Goal: Task Accomplishment & Management: Manage account settings

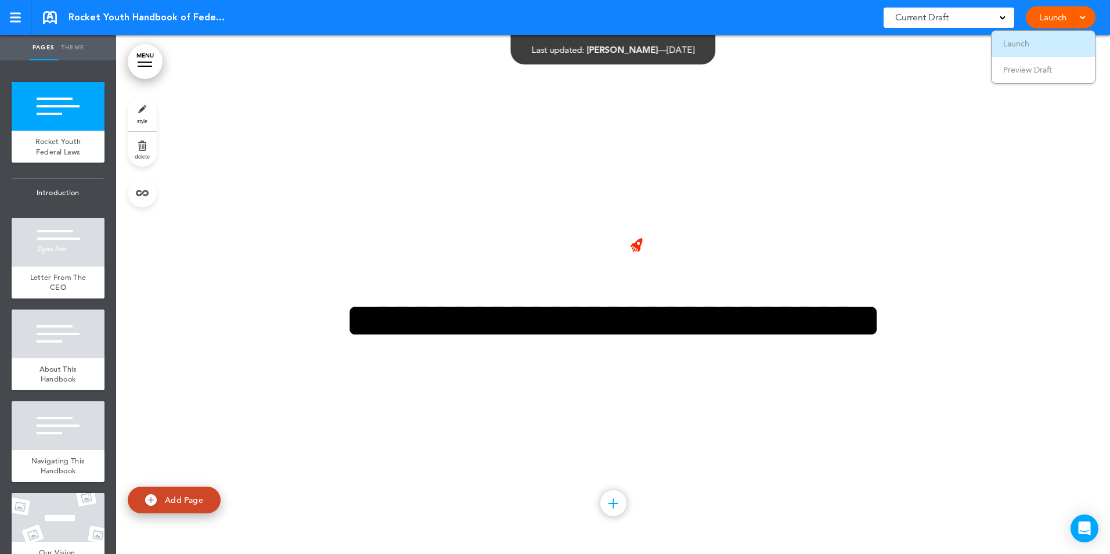
click at [1018, 38] on li "Launch" at bounding box center [1043, 44] width 103 height 26
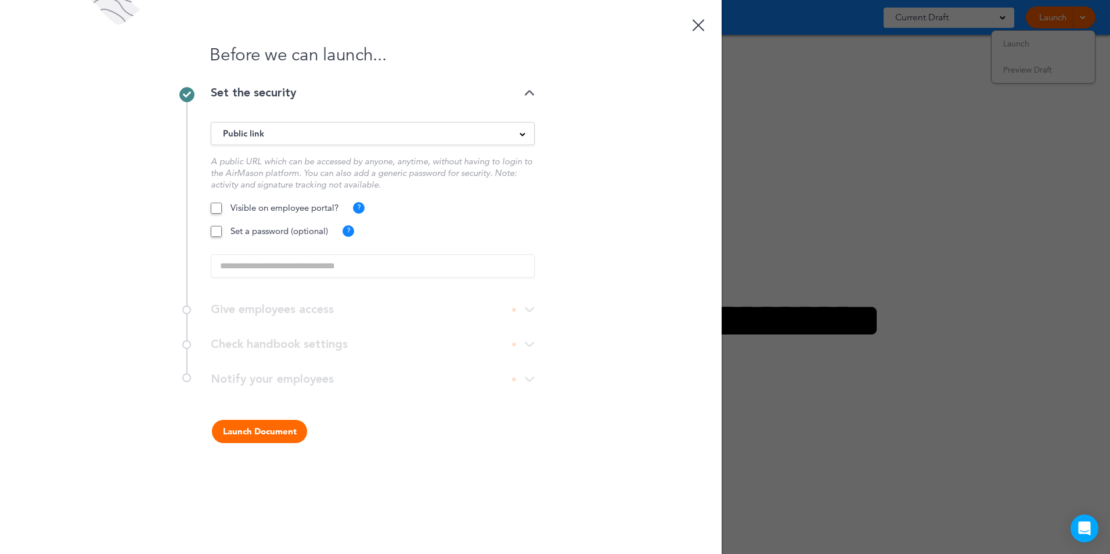
click at [520, 132] on span at bounding box center [523, 134] width 6 height 6
click at [240, 174] on li "Private link" at bounding box center [372, 177] width 323 height 15
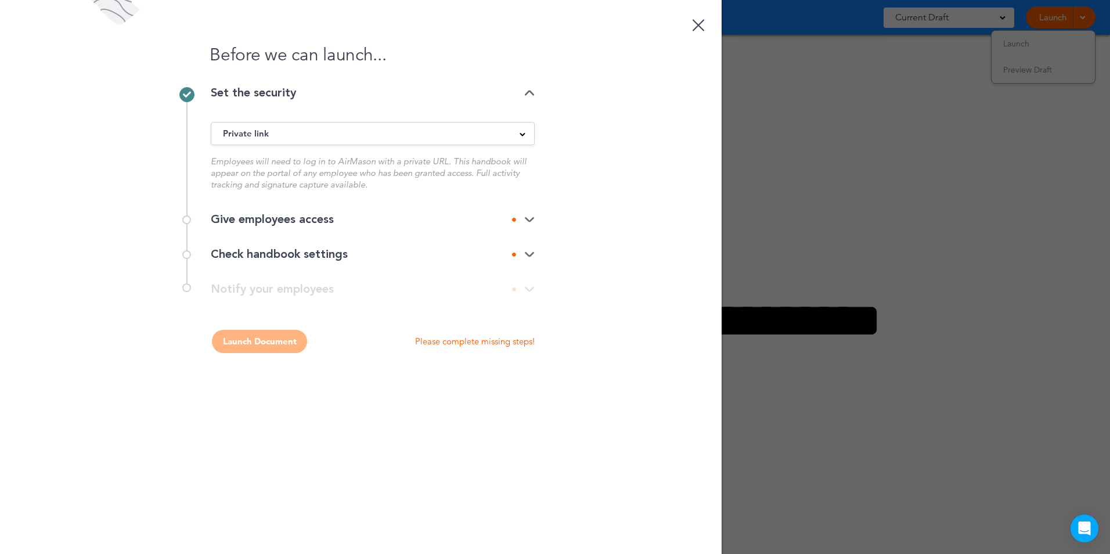
click at [524, 214] on div "Give employees access" at bounding box center [373, 220] width 324 height 12
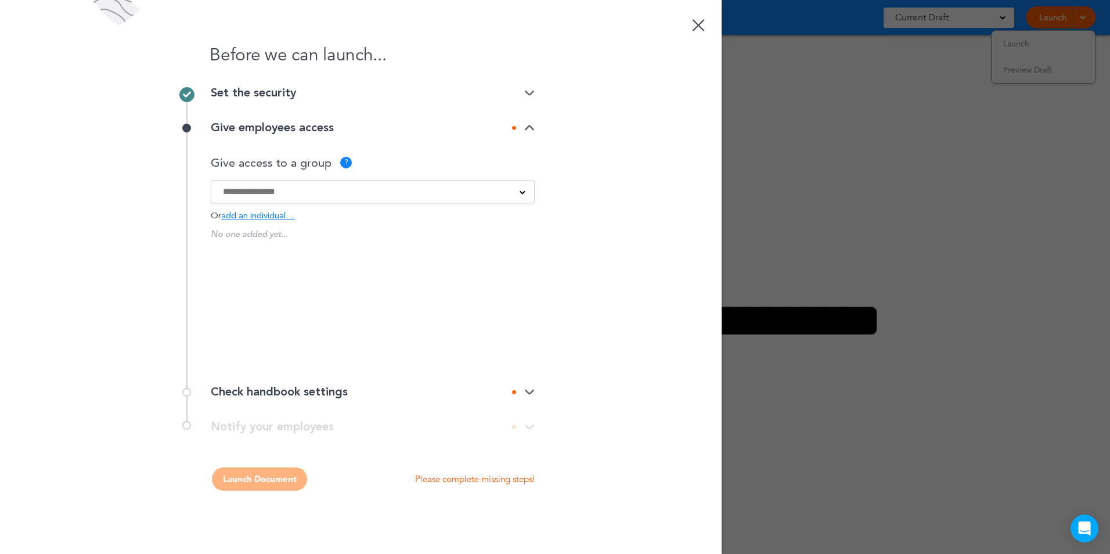
click at [246, 214] on span "add an individual…" at bounding box center [257, 216] width 73 height 9
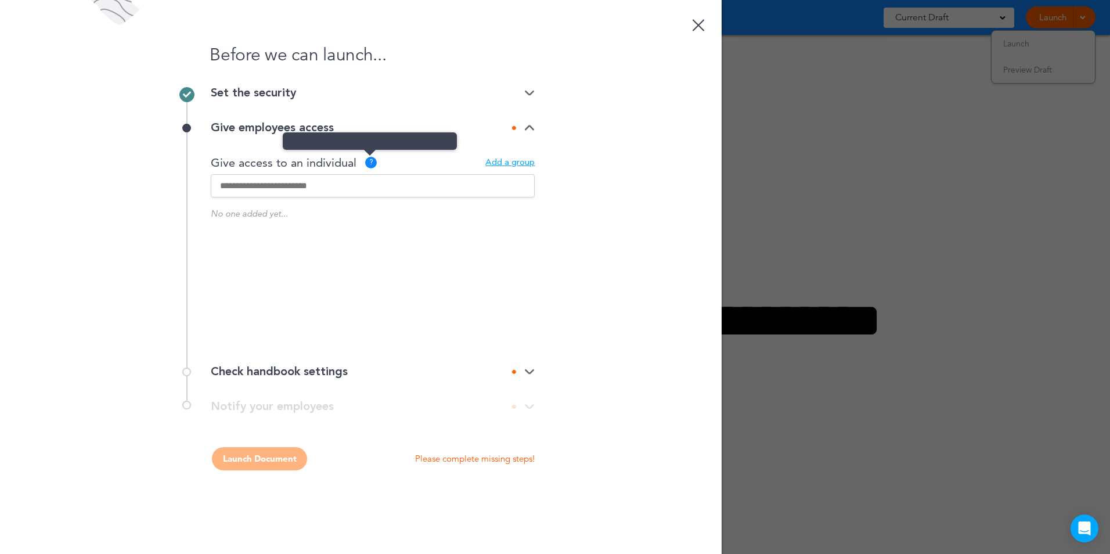
click at [369, 150] on span at bounding box center [370, 140] width 174 height 17
click at [531, 126] on img at bounding box center [529, 128] width 10 height 8
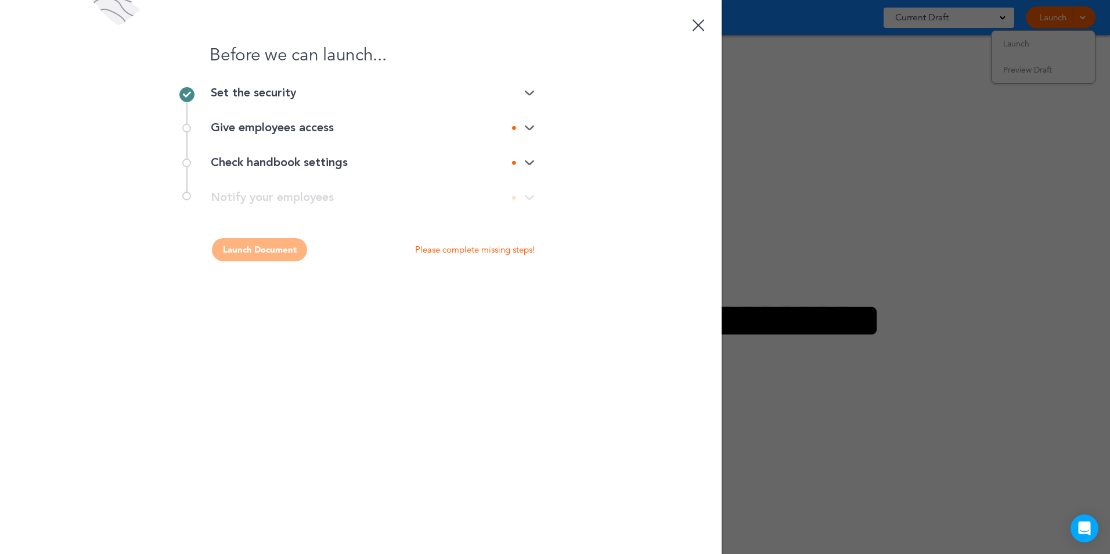
click at [530, 160] on img at bounding box center [529, 163] width 10 height 8
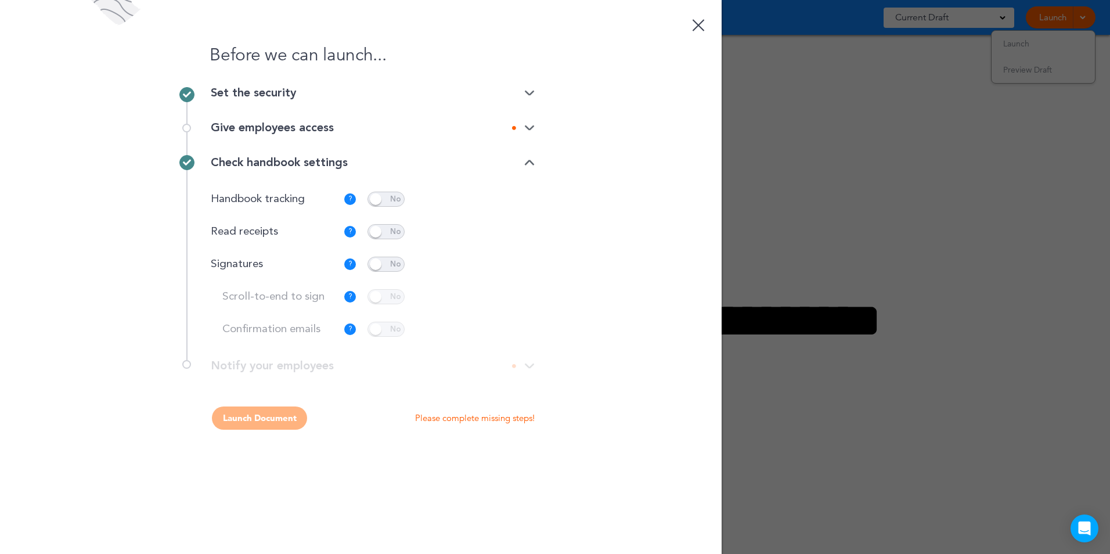
click at [392, 196] on span at bounding box center [386, 199] width 37 height 15
click at [524, 159] on div "Check handbook settings" at bounding box center [373, 163] width 324 height 12
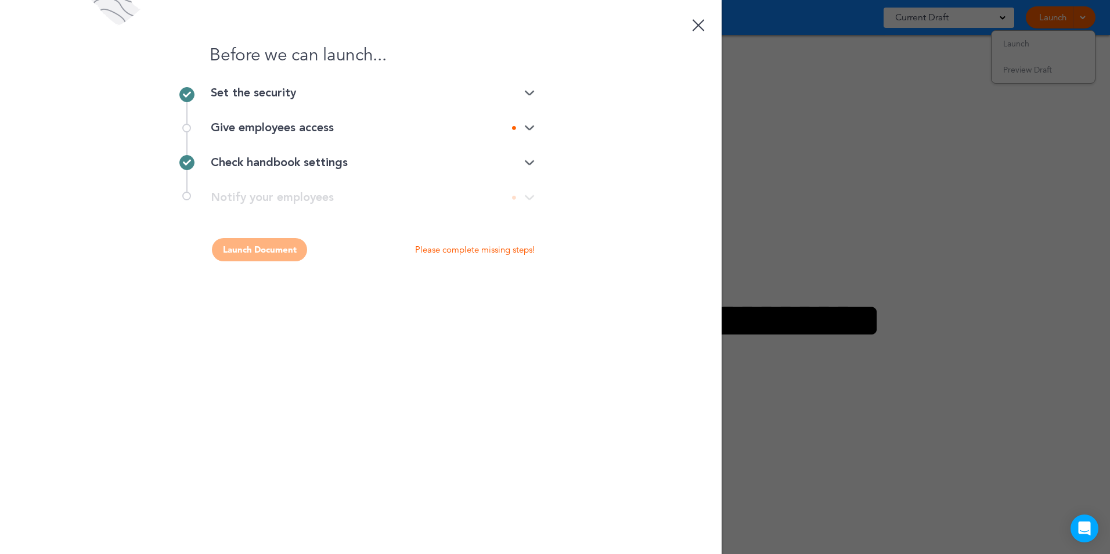
click at [531, 125] on img at bounding box center [529, 128] width 10 height 8
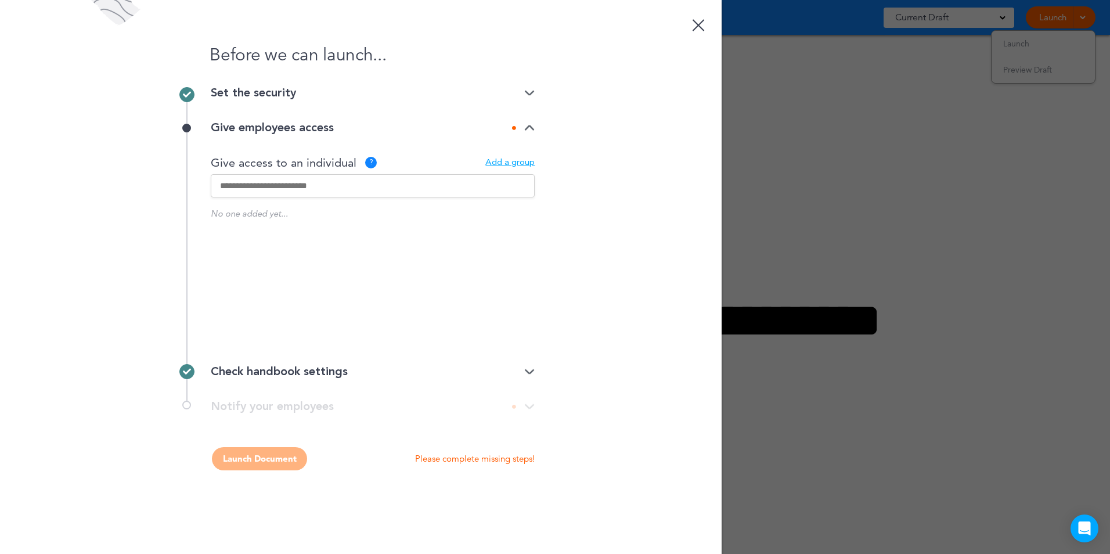
click at [263, 184] on input "text" at bounding box center [373, 185] width 324 height 23
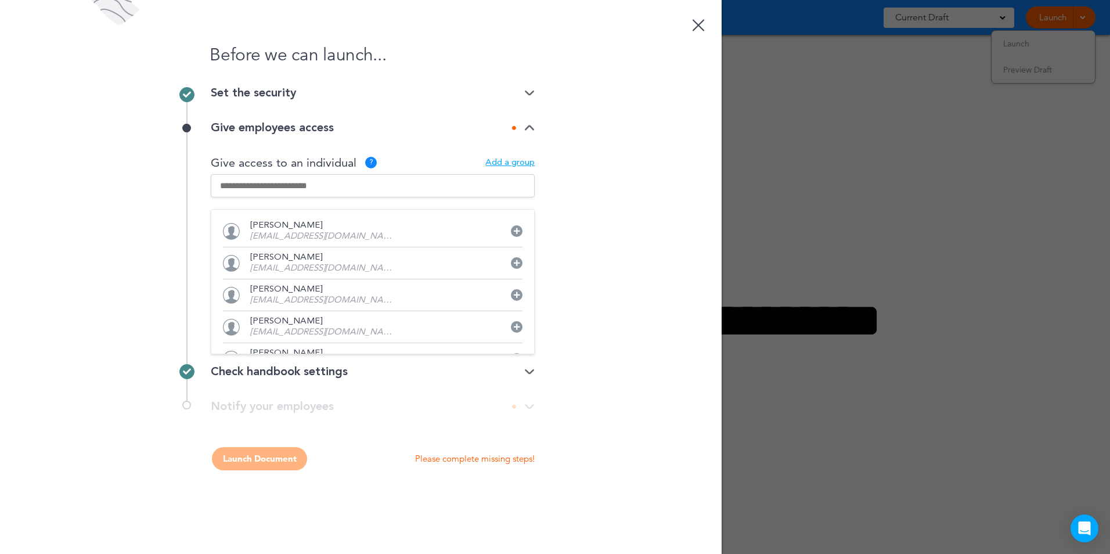
type input "**********"
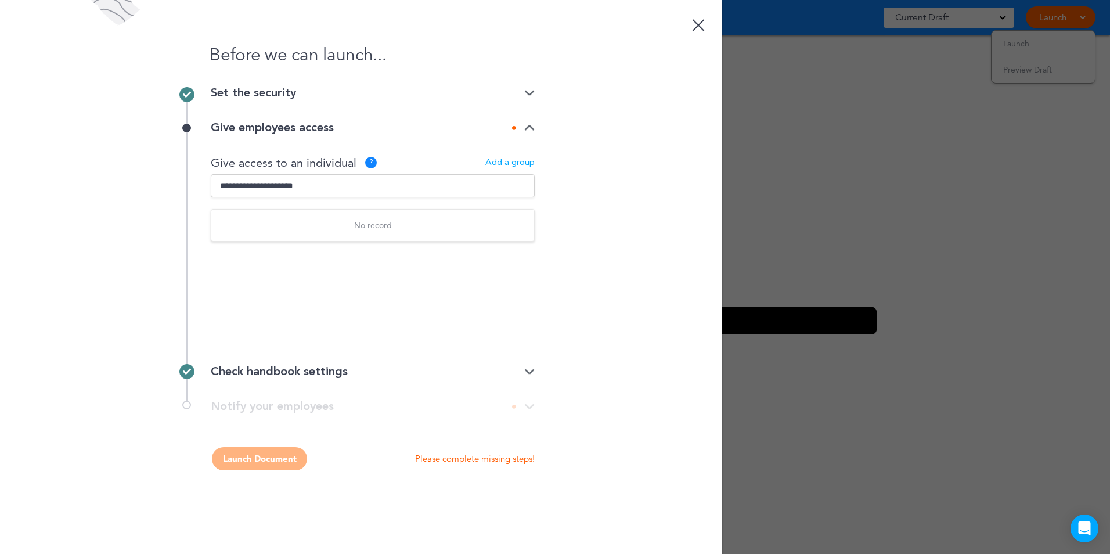
click at [530, 127] on img at bounding box center [529, 128] width 10 height 8
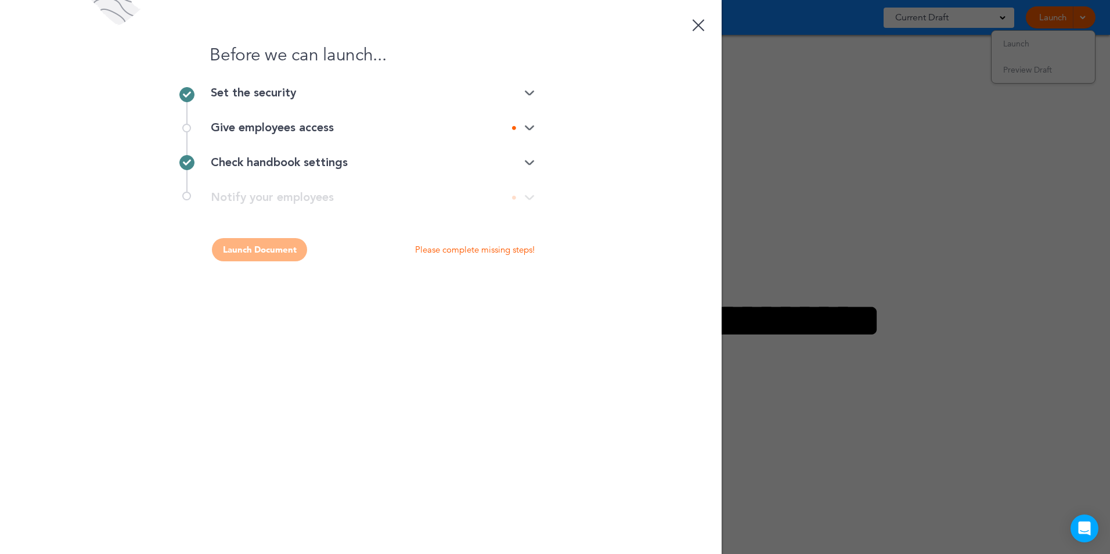
click at [530, 123] on div "Give employees access" at bounding box center [373, 128] width 324 height 12
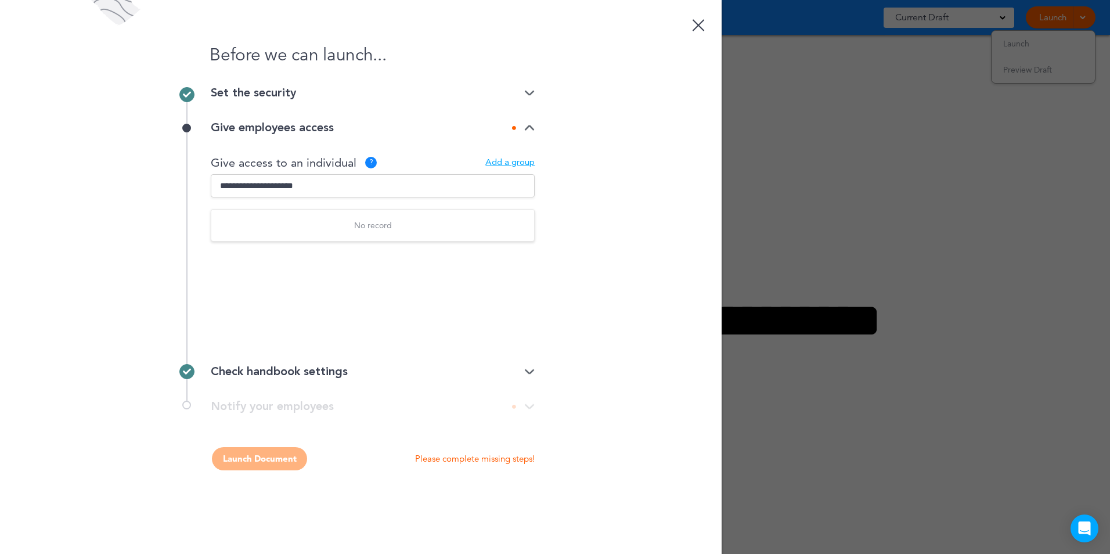
click at [449, 283] on div "No record No one added yet... Would you like to create a group?" at bounding box center [373, 273] width 324 height 128
click at [330, 184] on input "text" at bounding box center [373, 185] width 324 height 23
type input "**********"
click at [624, 193] on div "Before we can launch... Set the security Private link Public link Private link …" at bounding box center [361, 277] width 722 height 554
click at [369, 150] on span at bounding box center [370, 140] width 174 height 17
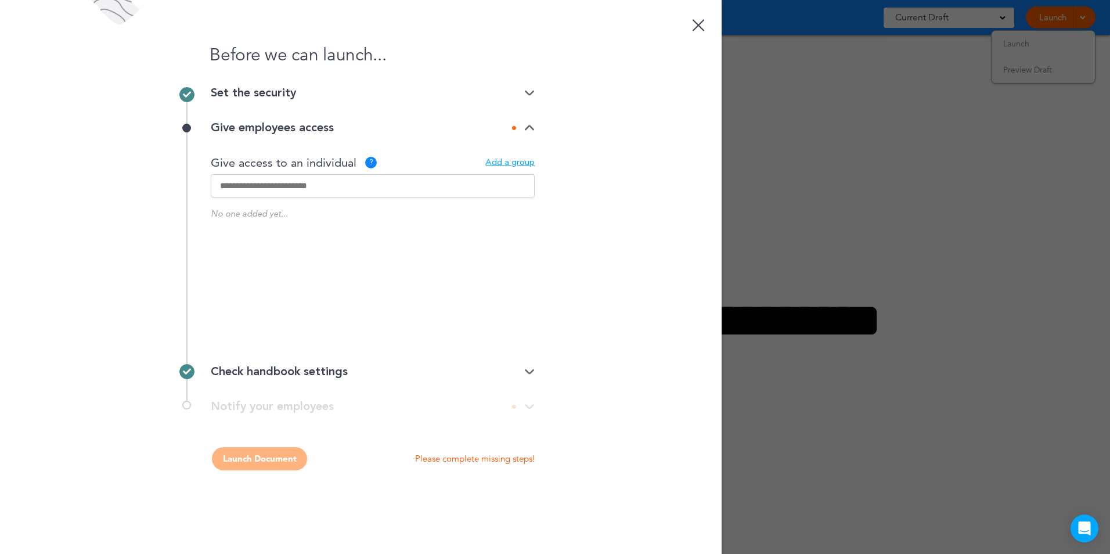
click at [524, 160] on div "Add a group" at bounding box center [510, 163] width 49 height 9
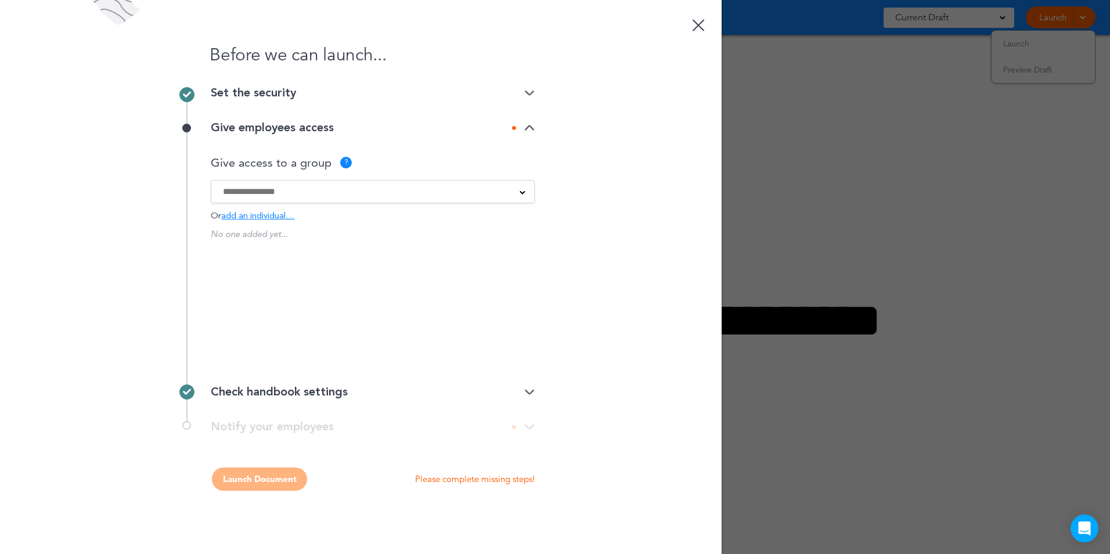
click at [272, 213] on span "add an individual…" at bounding box center [257, 216] width 73 height 9
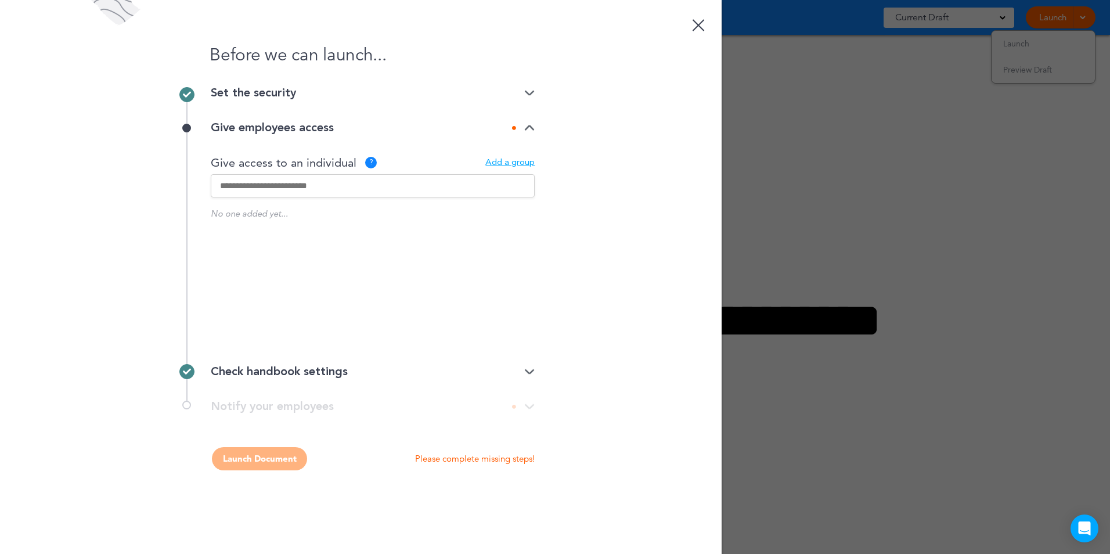
click at [269, 187] on input "text" at bounding box center [373, 185] width 324 height 23
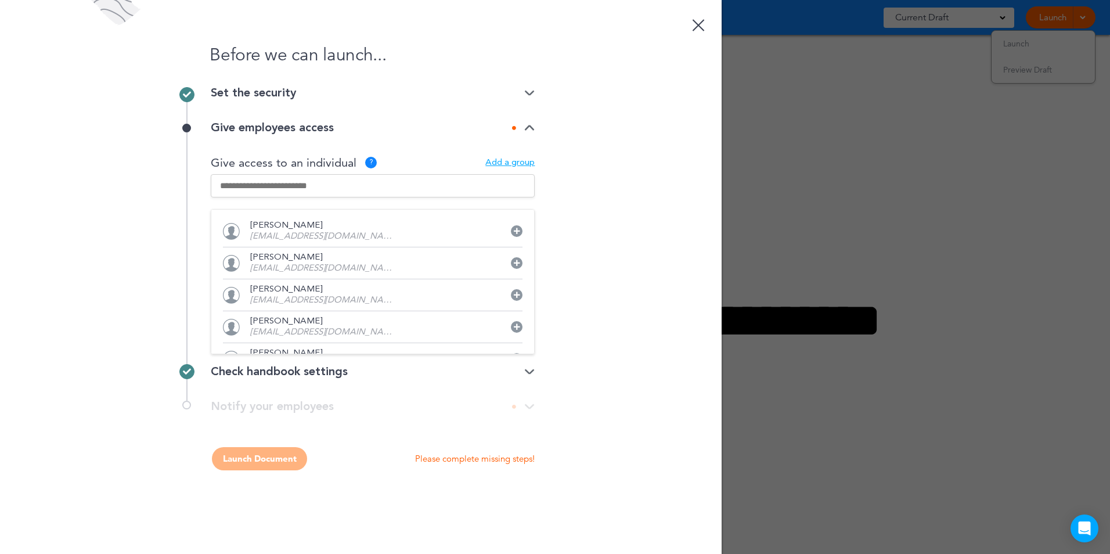
type input "**********"
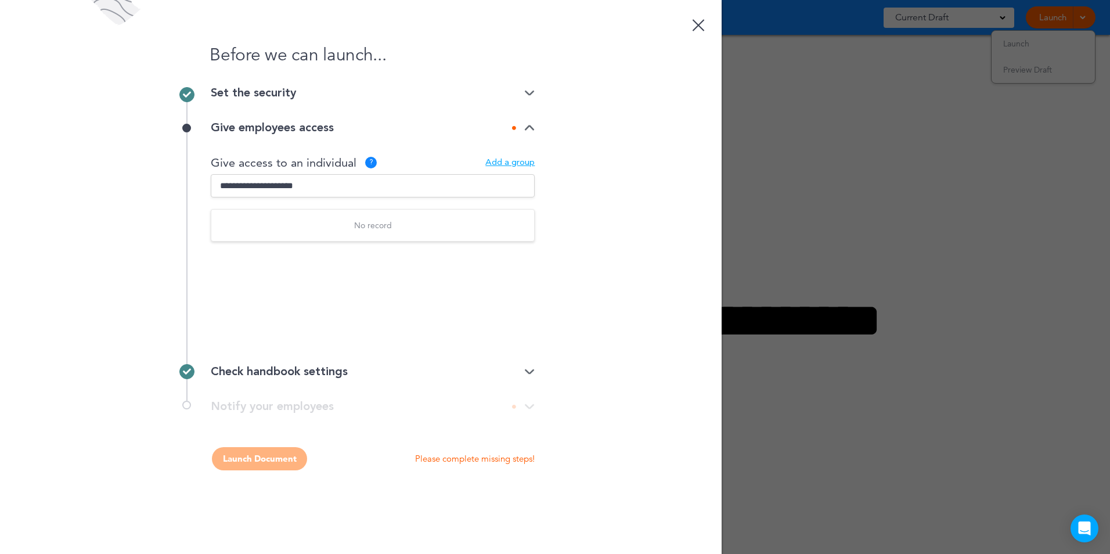
click at [583, 142] on div "Before we can launch... Set the security Private link Public link Private link …" at bounding box center [361, 277] width 722 height 554
click at [524, 91] on img at bounding box center [529, 93] width 10 height 8
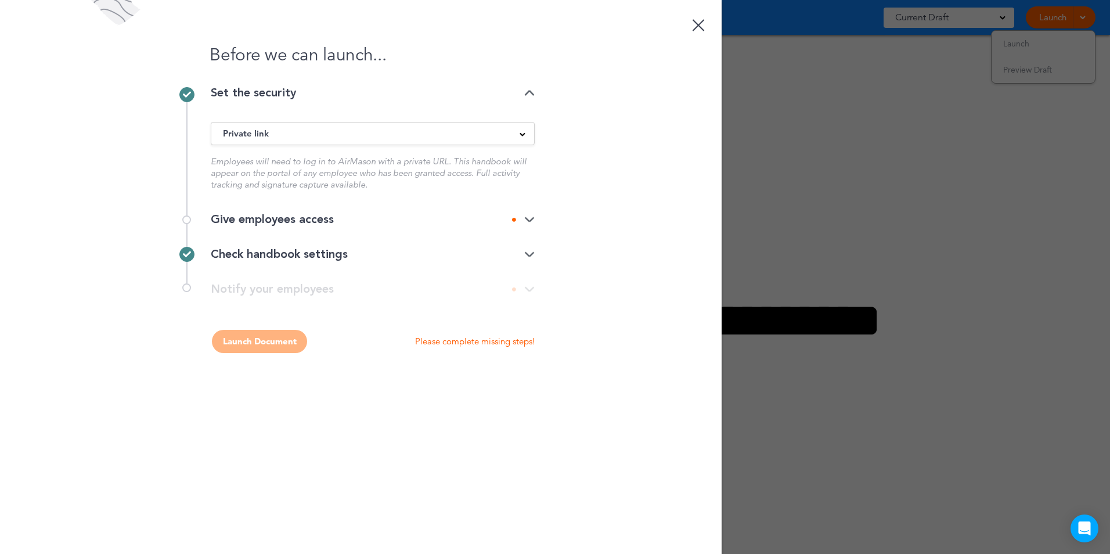
click at [516, 129] on div "Private link" at bounding box center [372, 133] width 323 height 13
click at [252, 162] on li "Public link" at bounding box center [372, 163] width 323 height 15
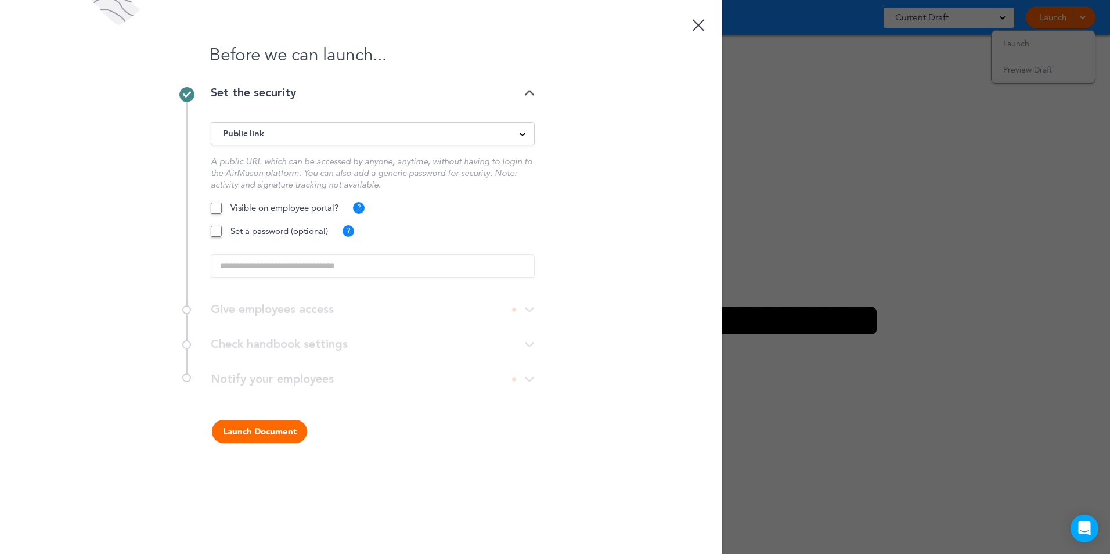
click at [528, 92] on img at bounding box center [529, 93] width 10 height 8
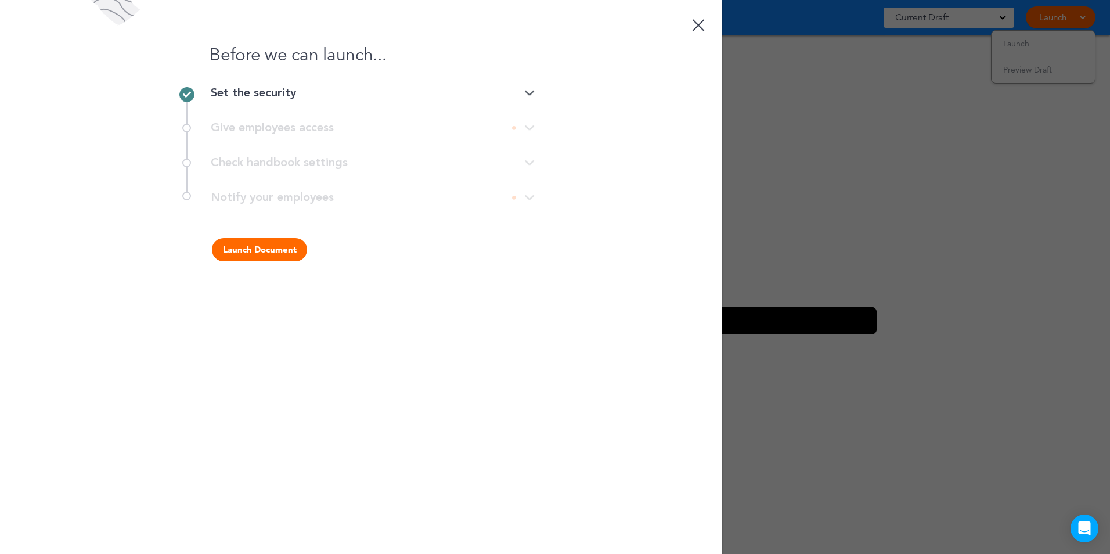
click at [530, 89] on img at bounding box center [529, 93] width 10 height 8
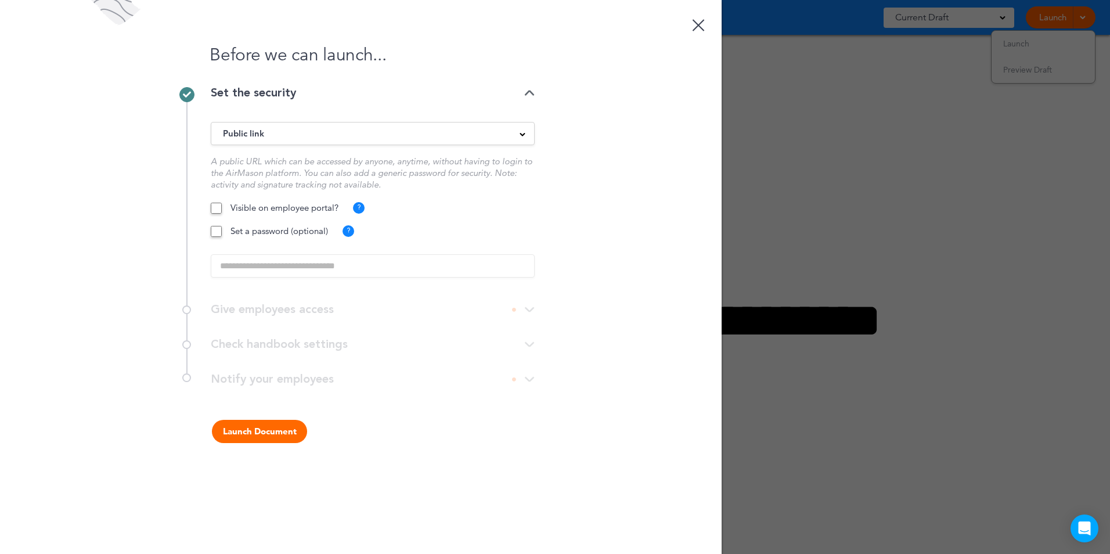
click at [523, 136] on div "Public link" at bounding box center [372, 133] width 323 height 13
click at [257, 174] on li "Private link" at bounding box center [372, 177] width 323 height 15
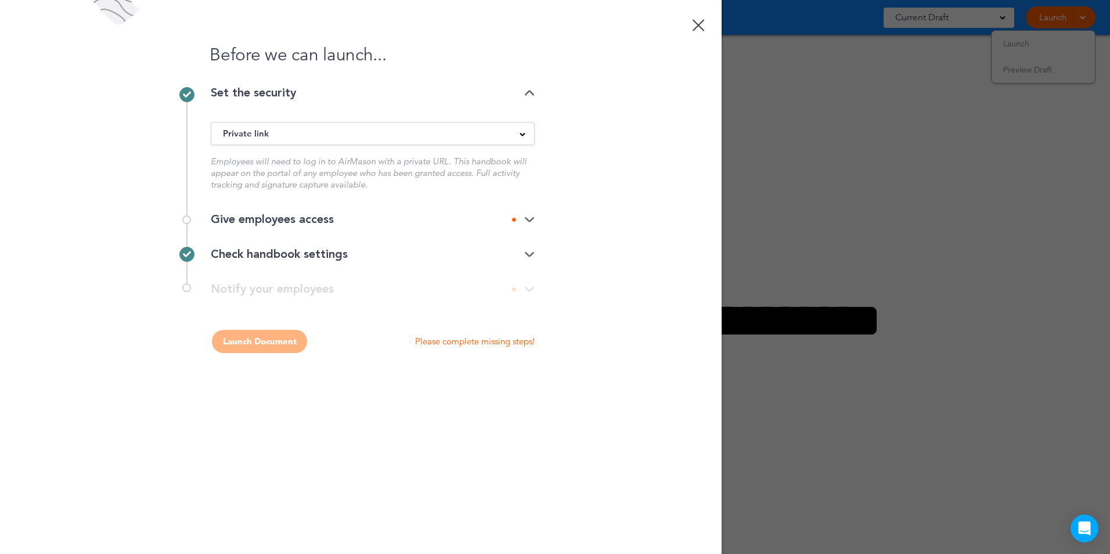
click at [524, 217] on div at bounding box center [523, 220] width 23 height 8
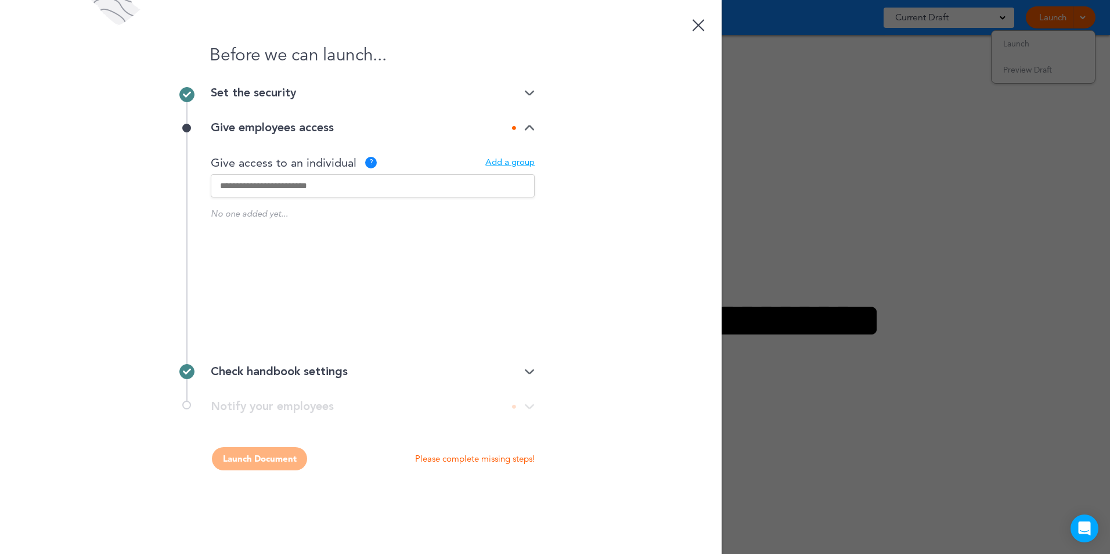
click at [523, 161] on div "Add a group" at bounding box center [510, 163] width 49 height 9
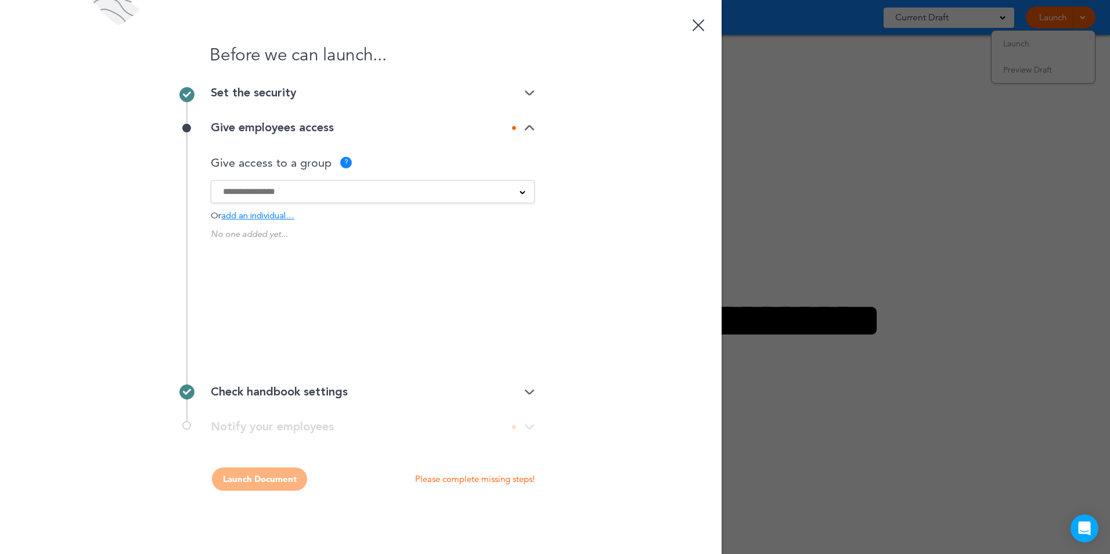
click at [484, 188] on input at bounding box center [365, 191] width 285 height 13
click at [698, 22] on link at bounding box center [698, 23] width 23 height 23
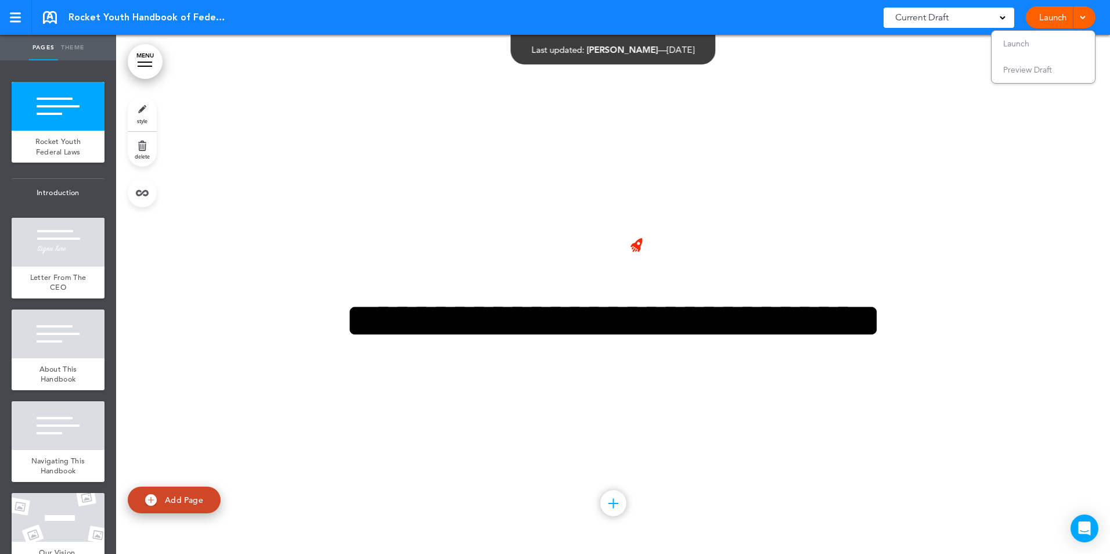
click at [54, 12] on link at bounding box center [50, 17] width 14 height 13
click at [1083, 17] on span at bounding box center [1083, 17] width 8 height 8
click at [1016, 43] on span "Launch" at bounding box center [1017, 43] width 26 height 10
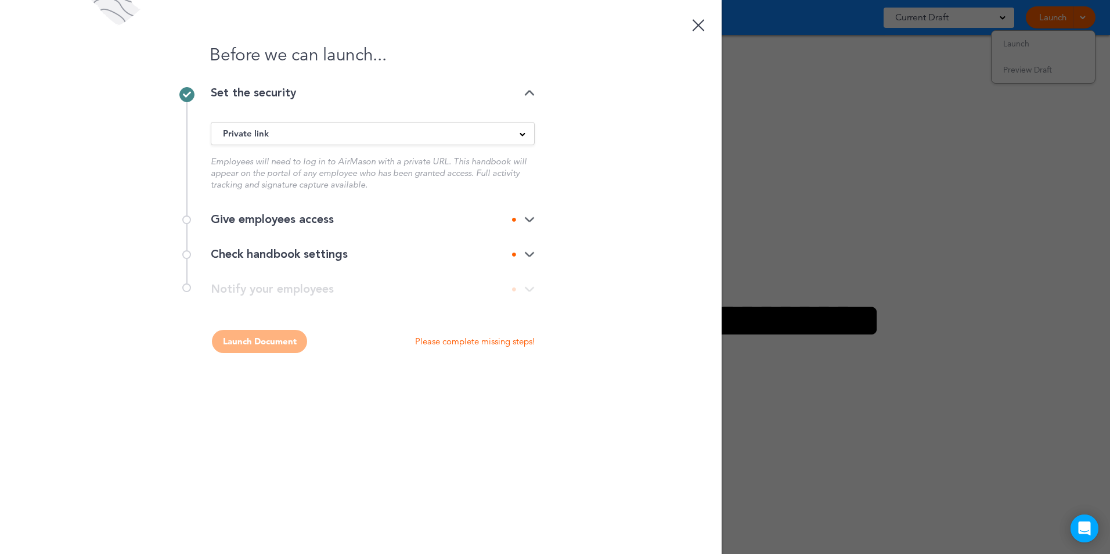
click at [516, 131] on div "Private link" at bounding box center [372, 133] width 323 height 13
click at [244, 157] on li "Public link" at bounding box center [372, 163] width 323 height 15
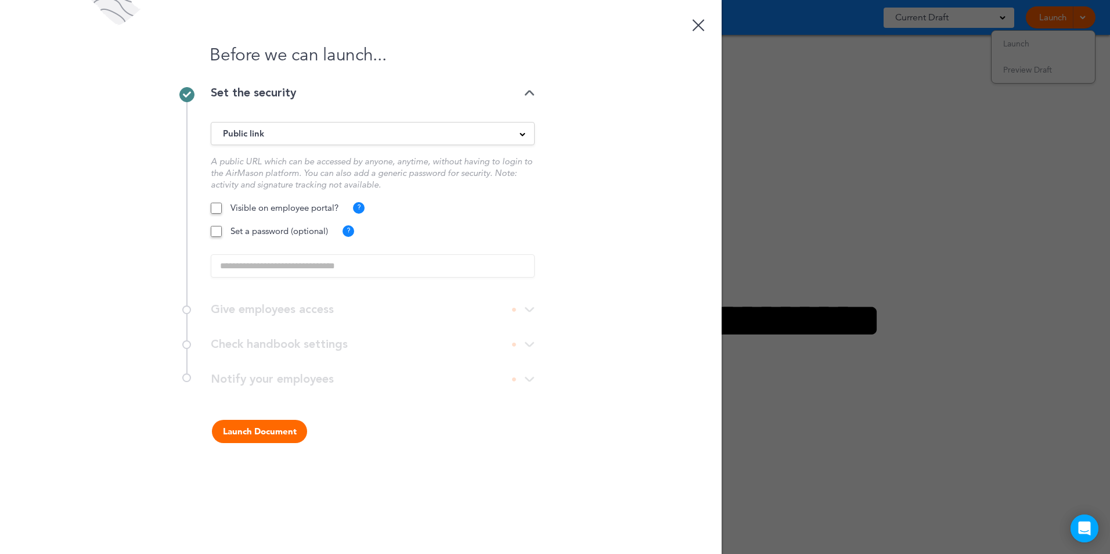
click at [523, 89] on div "Set the security" at bounding box center [373, 93] width 324 height 12
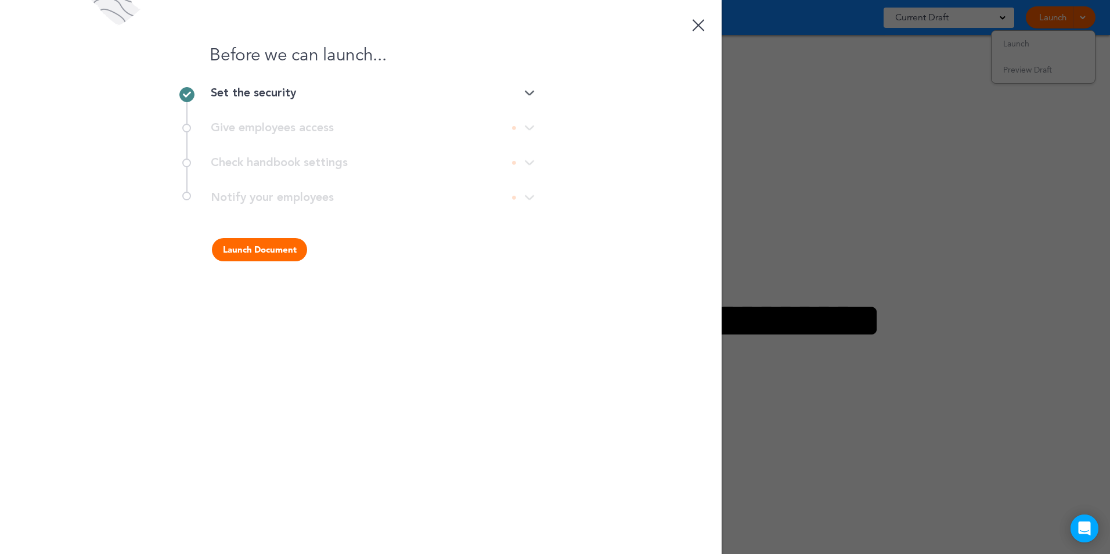
click at [529, 89] on img at bounding box center [529, 93] width 10 height 8
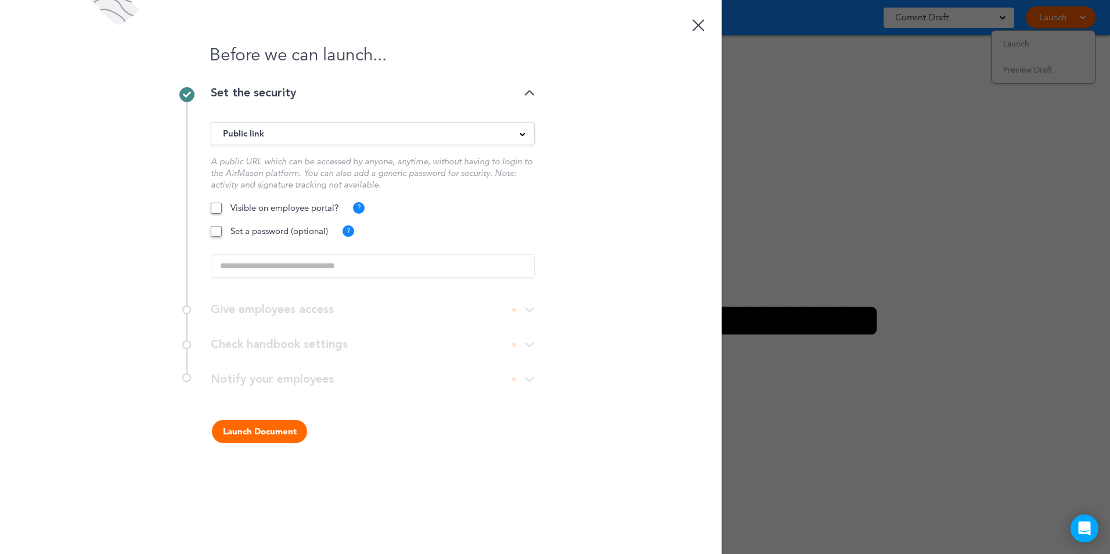
click at [699, 27] on div at bounding box center [699, 25] width 12 height 12
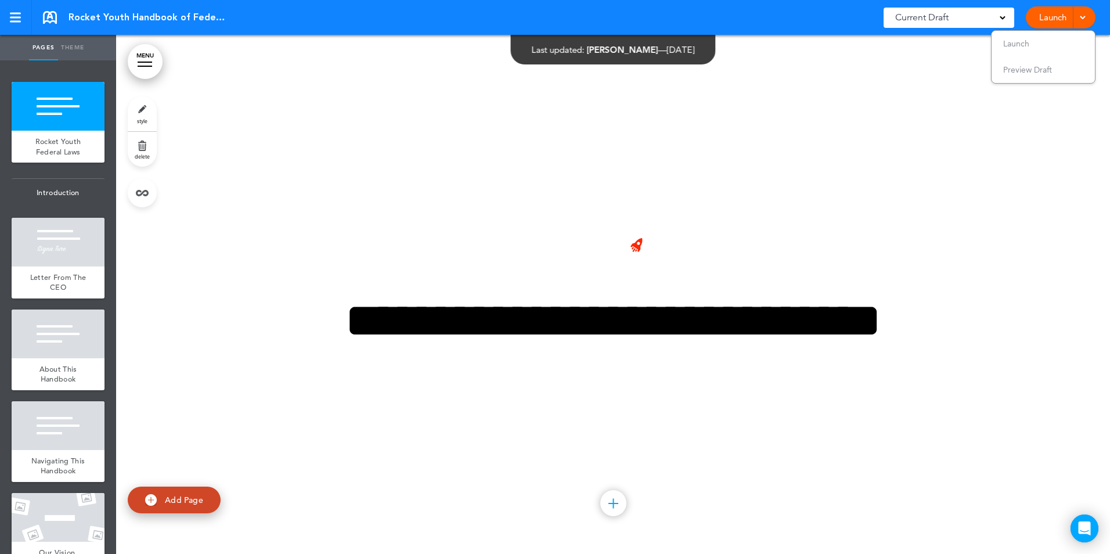
click at [49, 17] on link at bounding box center [50, 17] width 14 height 13
click at [1052, 19] on link "Launch" at bounding box center [1053, 17] width 37 height 22
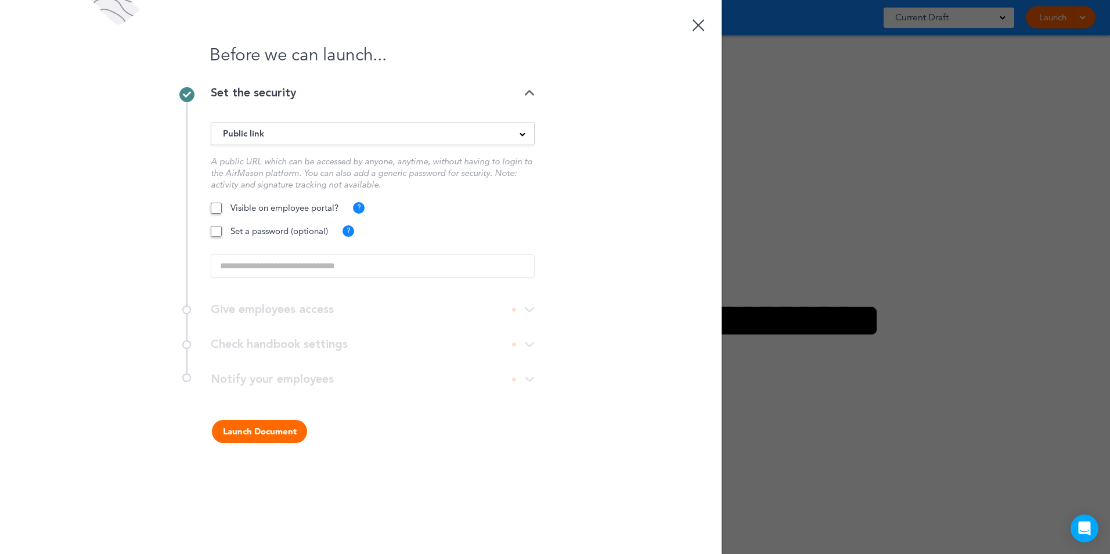
click at [520, 131] on span at bounding box center [523, 134] width 6 height 6
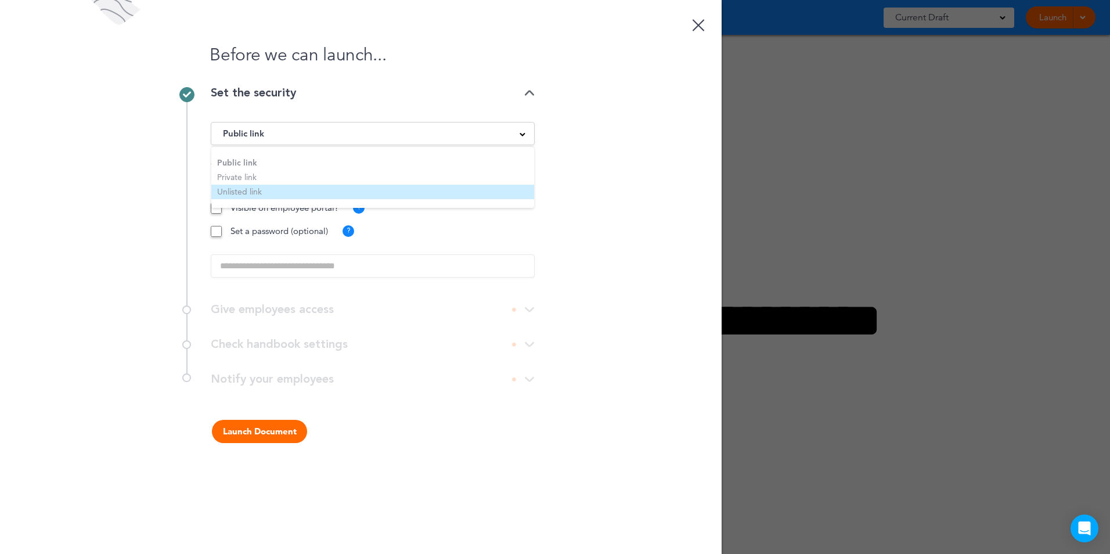
click at [222, 193] on li "Unlisted link" at bounding box center [372, 192] width 323 height 15
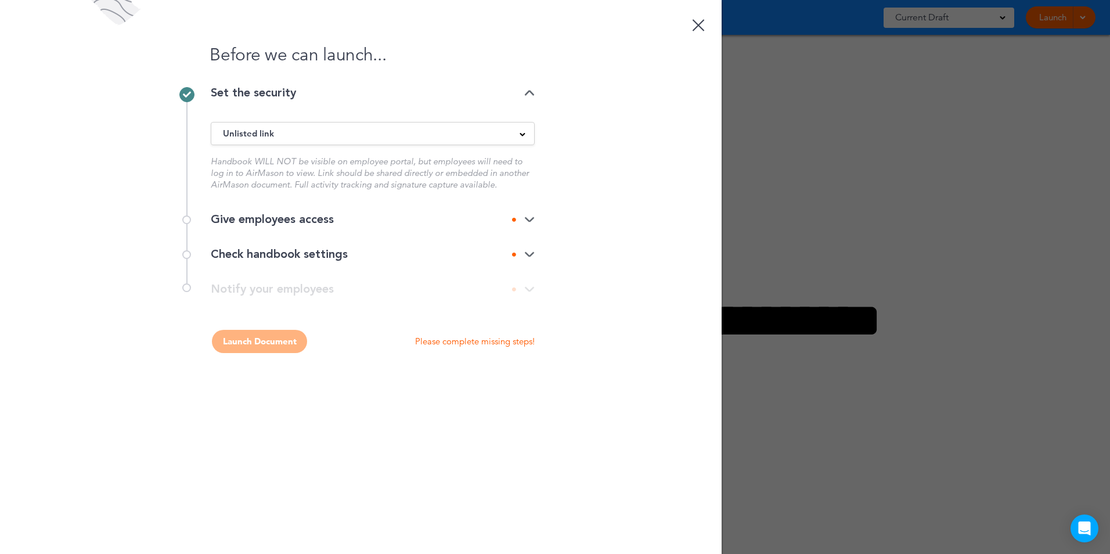
click at [529, 217] on img at bounding box center [529, 220] width 10 height 8
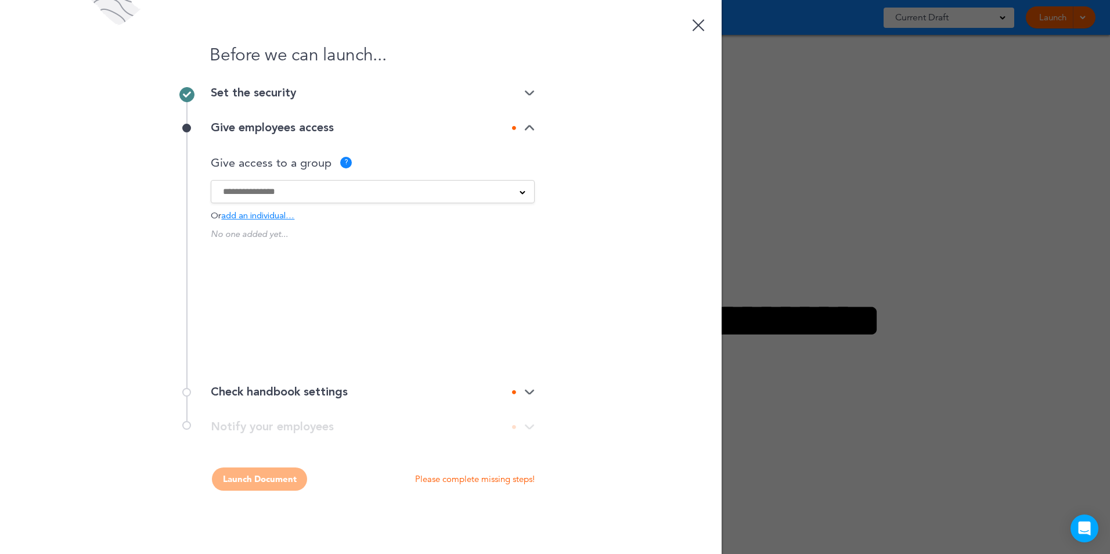
click at [530, 389] on img at bounding box center [529, 393] width 10 height 8
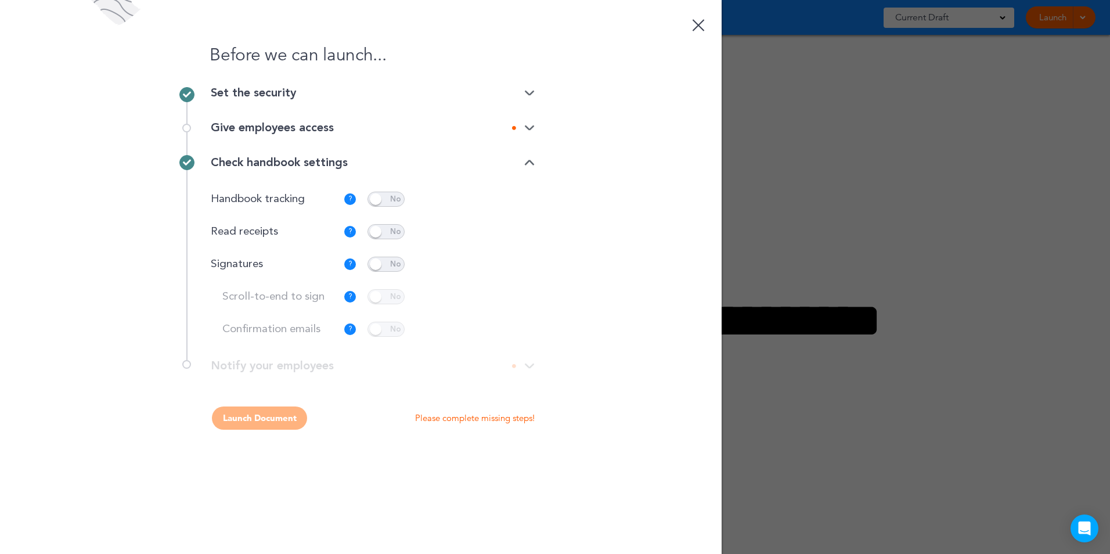
click at [526, 160] on img at bounding box center [529, 163] width 10 height 8
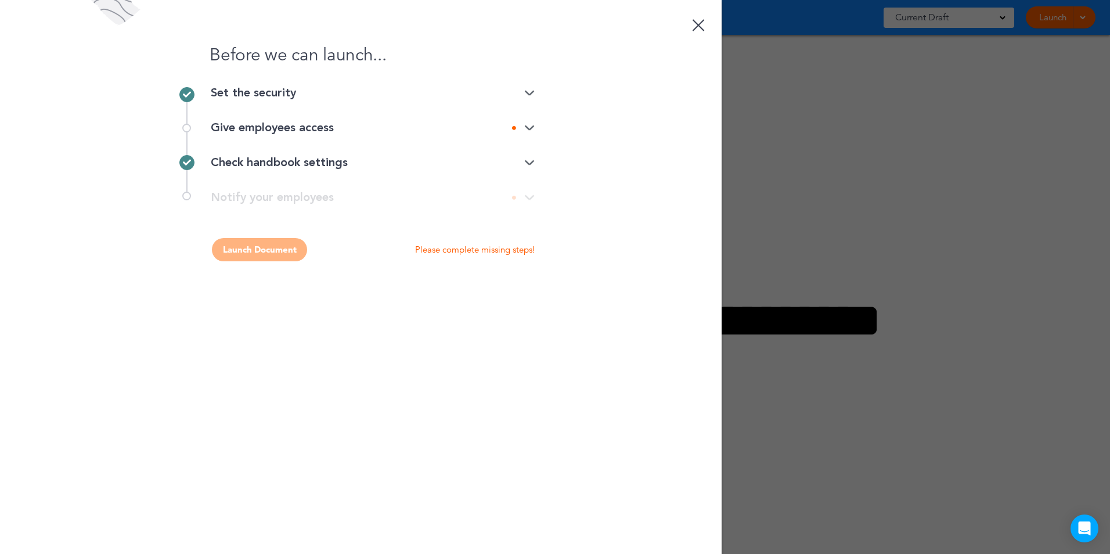
click at [533, 124] on img at bounding box center [529, 128] width 10 height 8
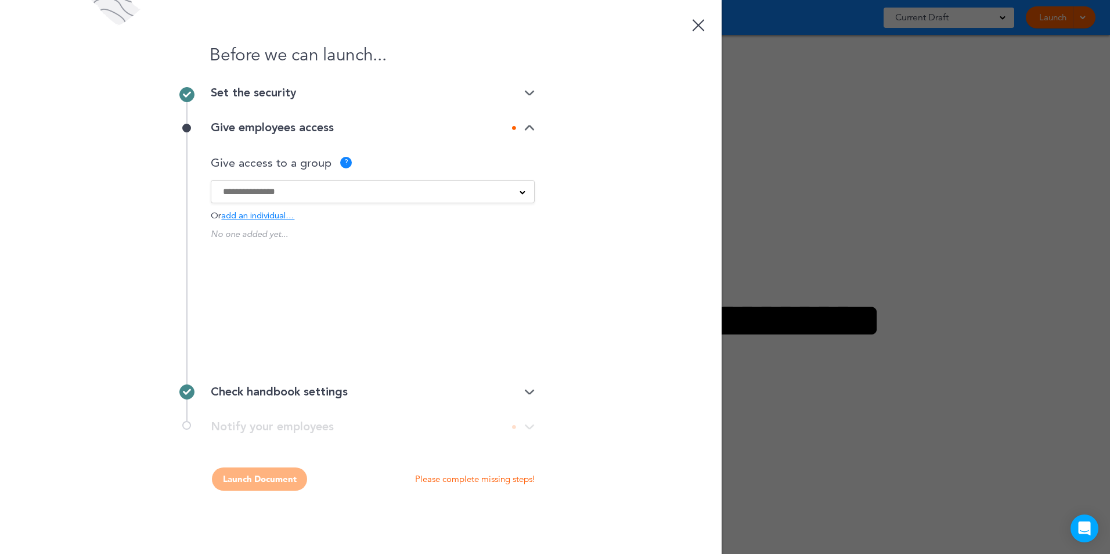
click at [490, 186] on input at bounding box center [365, 191] width 285 height 13
click at [275, 213] on span "add an individual…" at bounding box center [257, 216] width 73 height 9
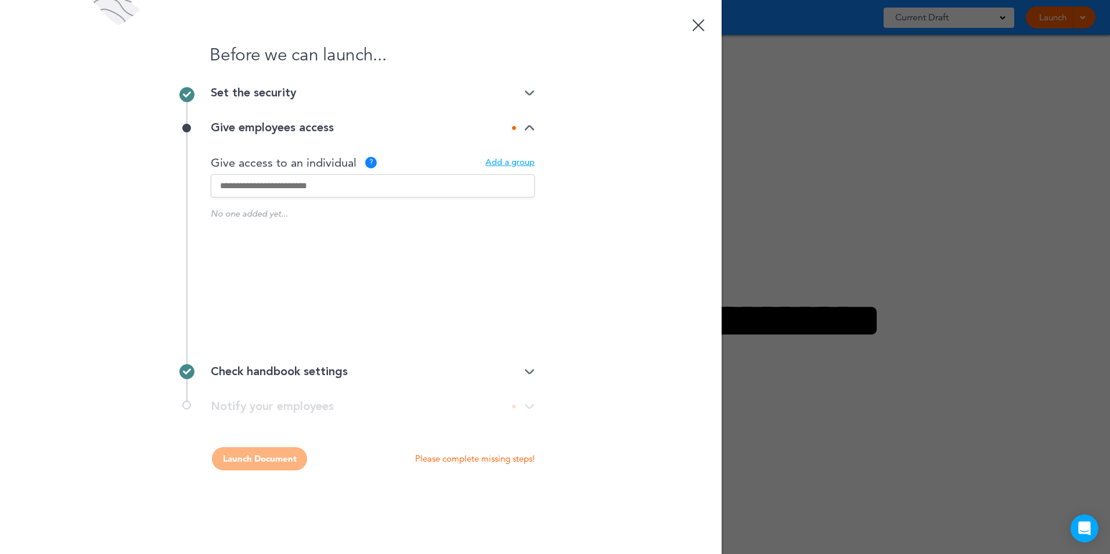
click at [289, 187] on input "text" at bounding box center [373, 185] width 324 height 23
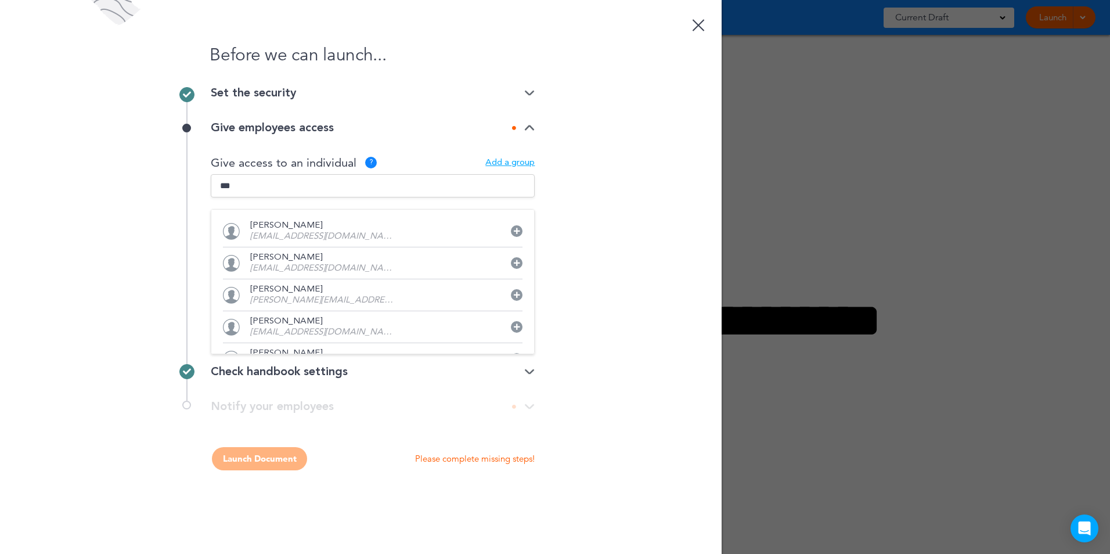
type input "***"
click at [351, 291] on p "[PERSON_NAME]" at bounding box center [322, 289] width 145 height 9
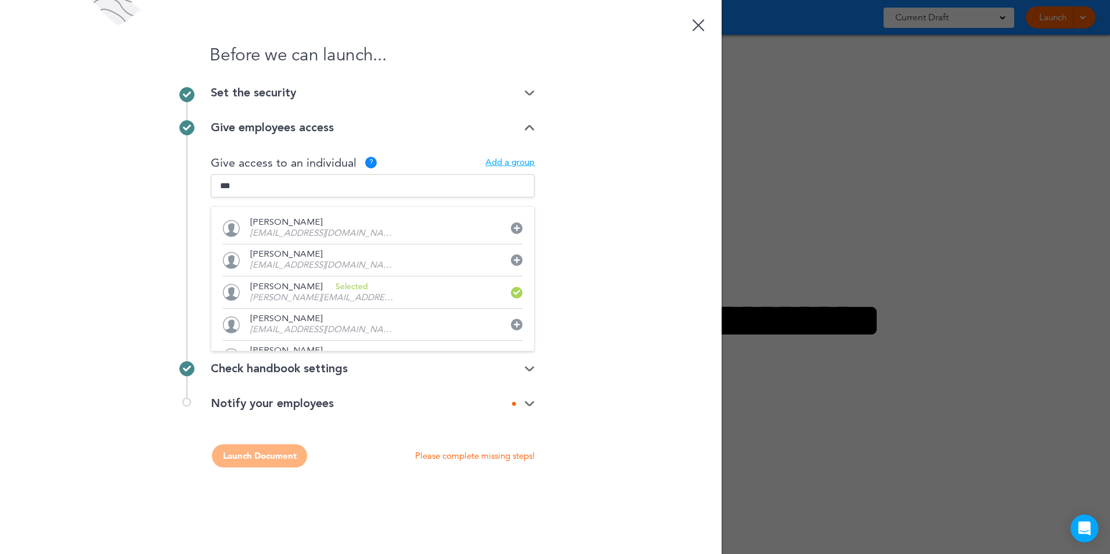
click at [531, 126] on img at bounding box center [529, 128] width 10 height 8
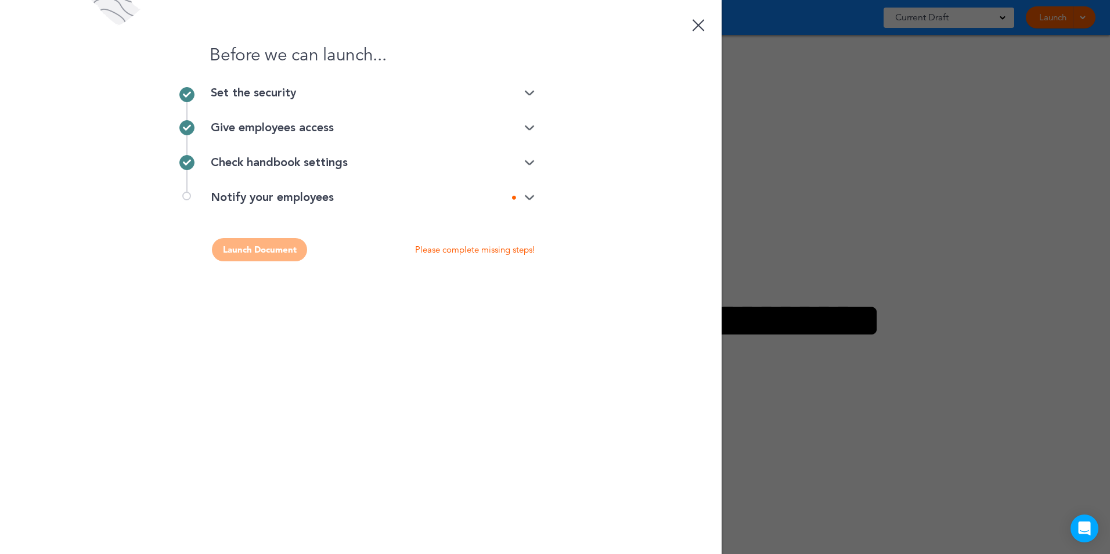
click at [525, 194] on img at bounding box center [529, 198] width 10 height 8
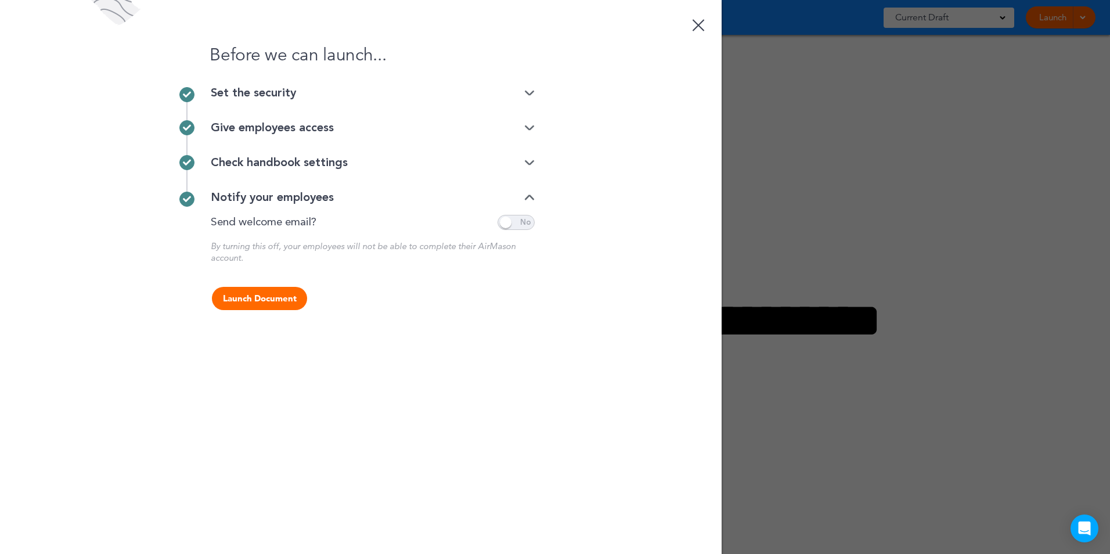
click at [250, 297] on button "Launch Document" at bounding box center [259, 298] width 95 height 23
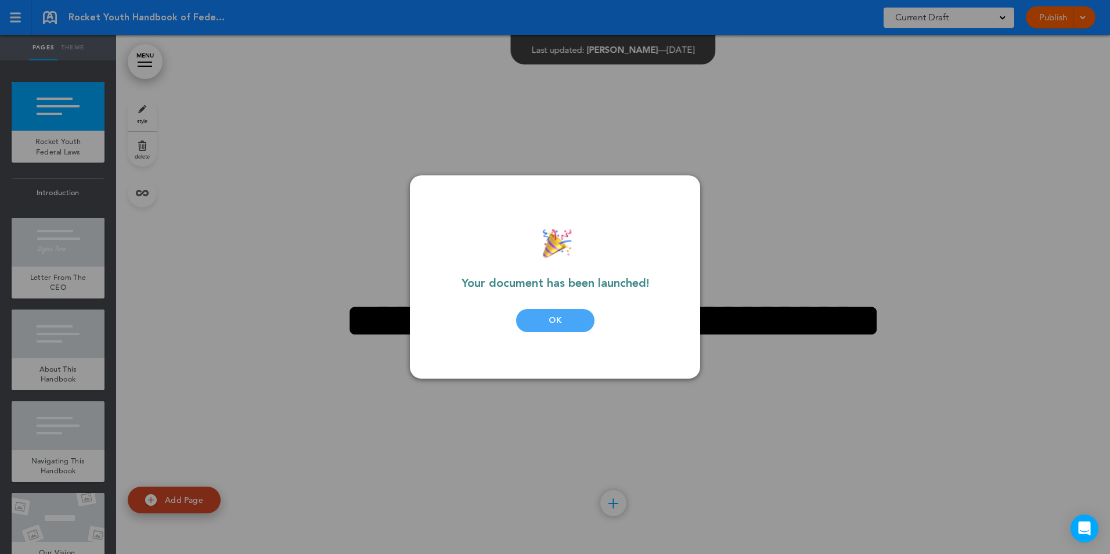
click at [538, 323] on div "OK" at bounding box center [555, 320] width 78 height 23
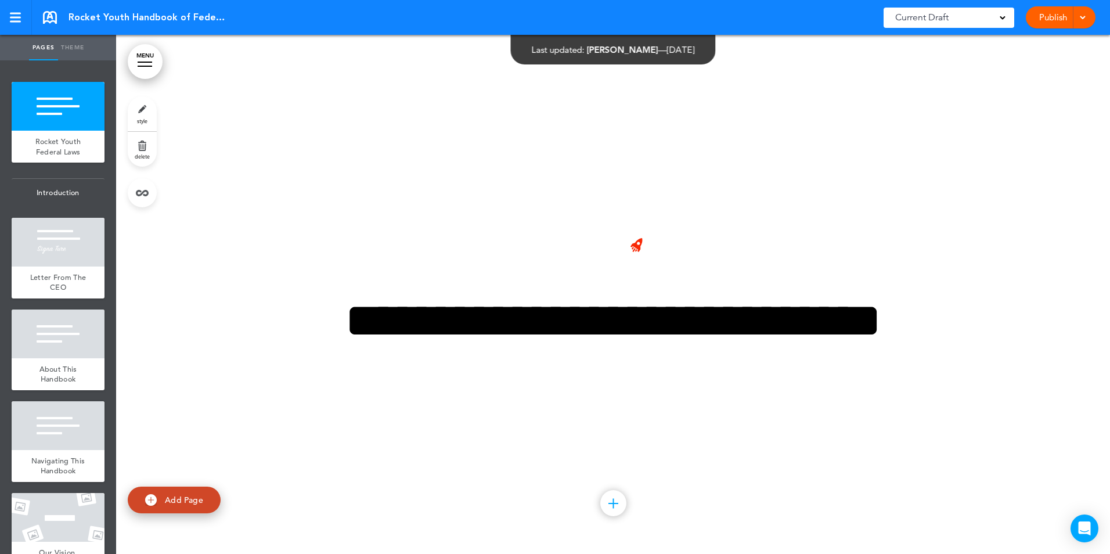
click at [46, 10] on div "Rocket Youth Handbook of Federal Laws for Partner Locations Saved! Current Draf…" at bounding box center [555, 17] width 1110 height 35
click at [45, 16] on link at bounding box center [50, 17] width 14 height 13
